Goal: Transaction & Acquisition: Purchase product/service

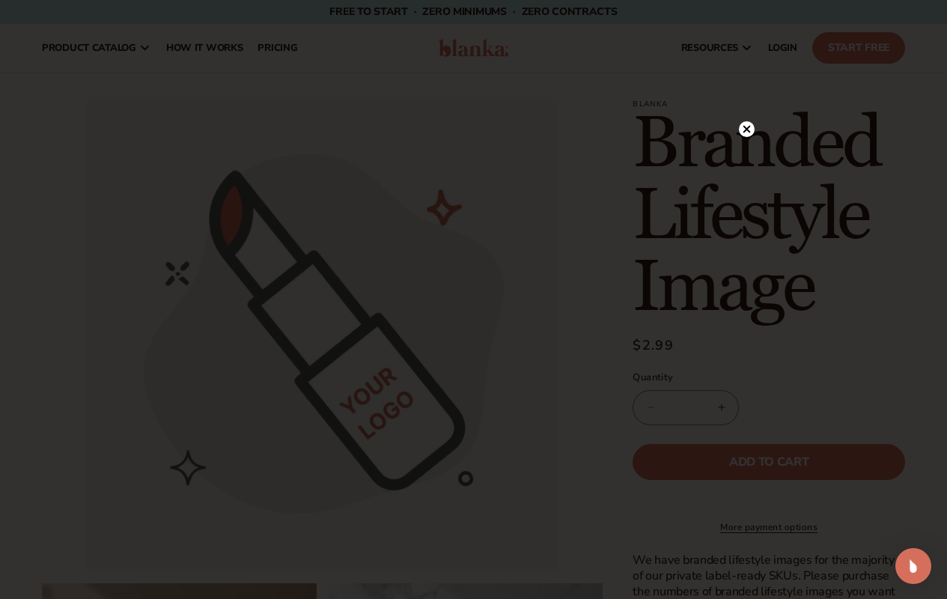
scroll to position [1123, 0]
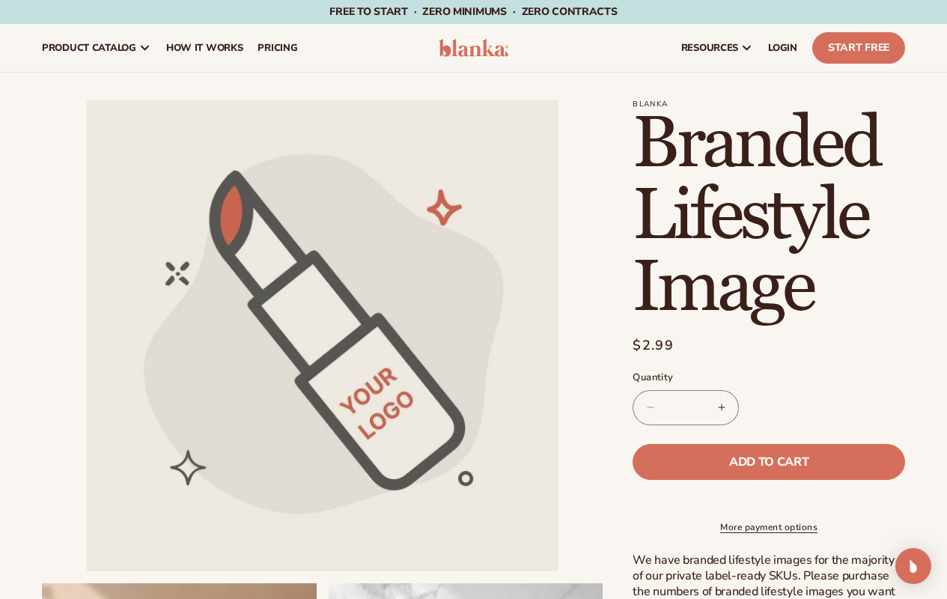
click at [686, 407] on input "*" at bounding box center [685, 407] width 37 height 35
type input "*"
click at [769, 461] on span "Add to cart" at bounding box center [768, 462] width 79 height 12
click at [783, 48] on icon at bounding box center [783, 48] width 18 height 18
